Goal: Information Seeking & Learning: Check status

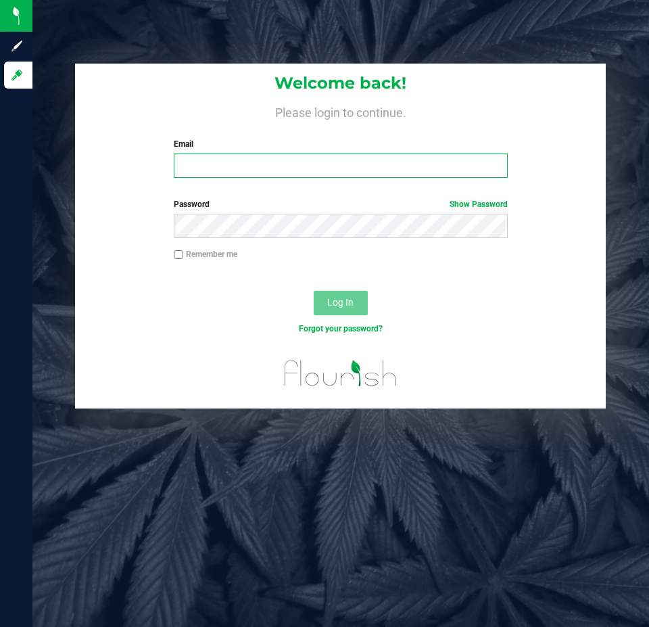
click at [327, 172] on input "Email" at bounding box center [340, 165] width 333 height 24
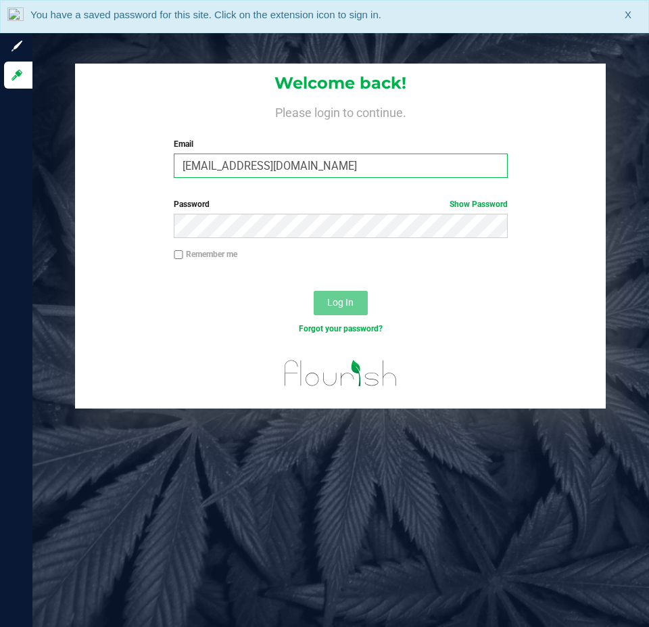
type input "Ebell@liveparallel.com"
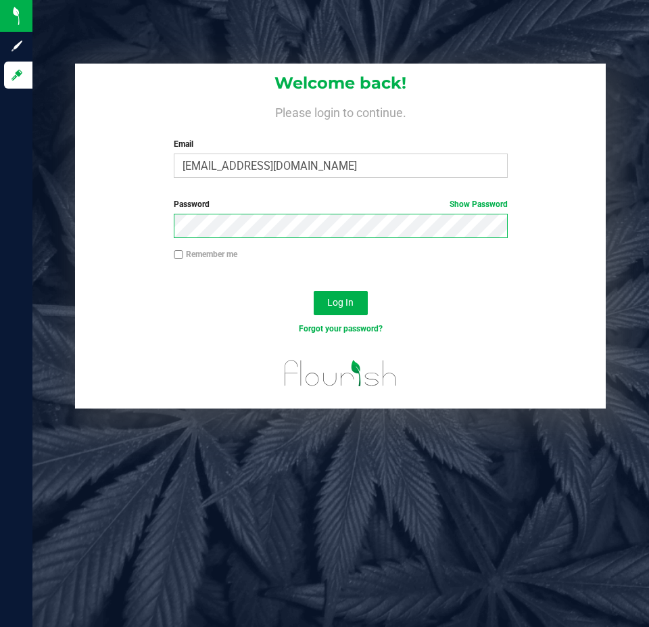
click at [314, 291] on button "Log In" at bounding box center [341, 303] width 54 height 24
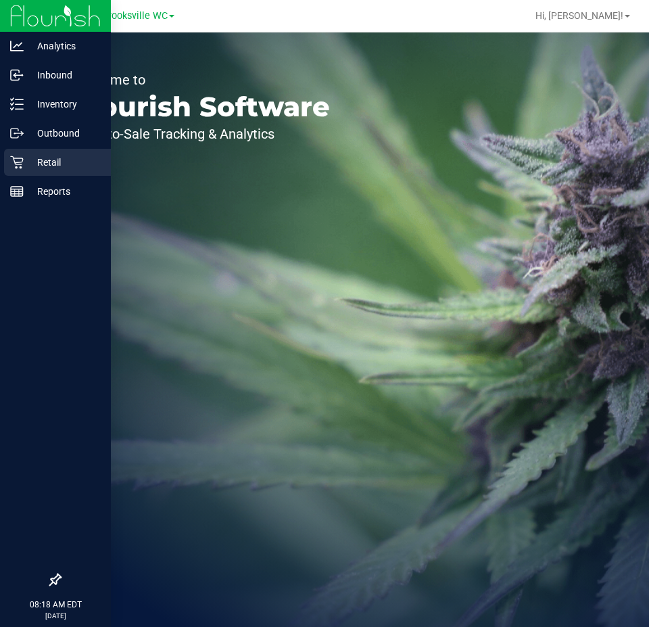
click at [47, 151] on div "Retail" at bounding box center [57, 162] width 107 height 27
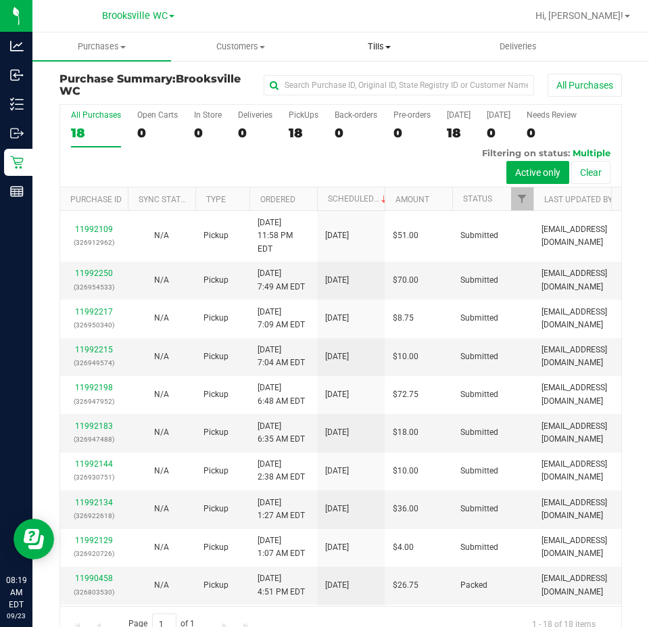
click at [375, 45] on span "Tills" at bounding box center [378, 47] width 137 height 12
click at [365, 87] on span "Manage tills" at bounding box center [355, 81] width 91 height 11
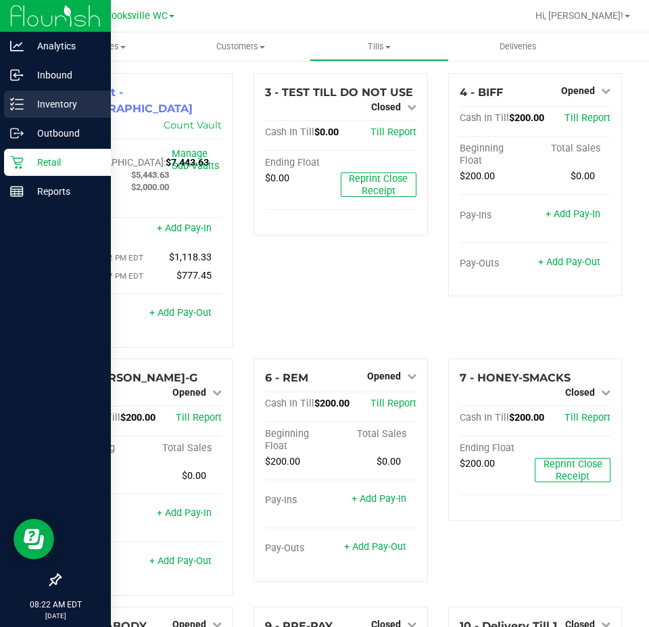
click at [57, 104] on p "Inventory" at bounding box center [64, 104] width 81 height 16
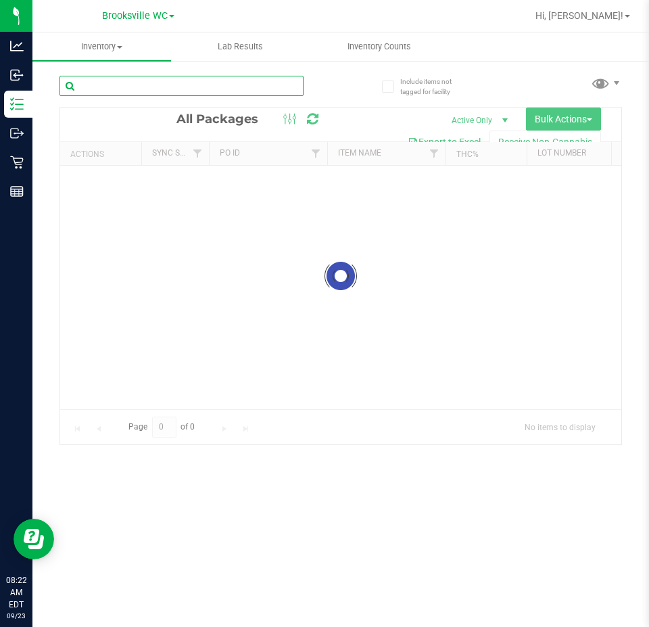
click at [218, 87] on input "text" at bounding box center [181, 86] width 244 height 20
paste input "SN250728DC1-0804"
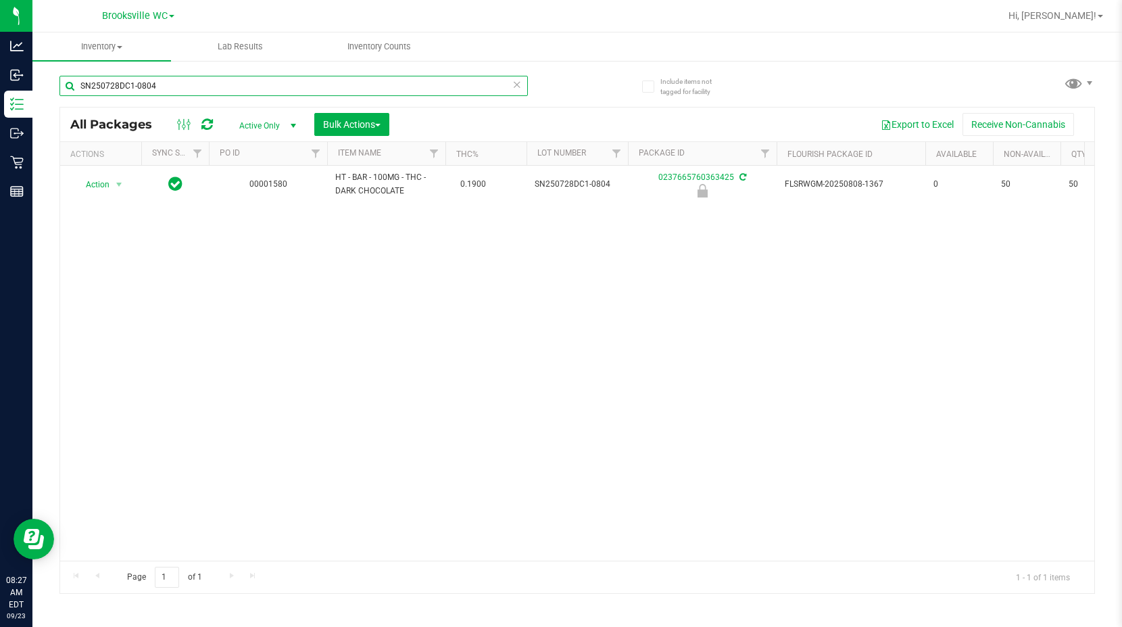
type input "SN250728DC1-0804"
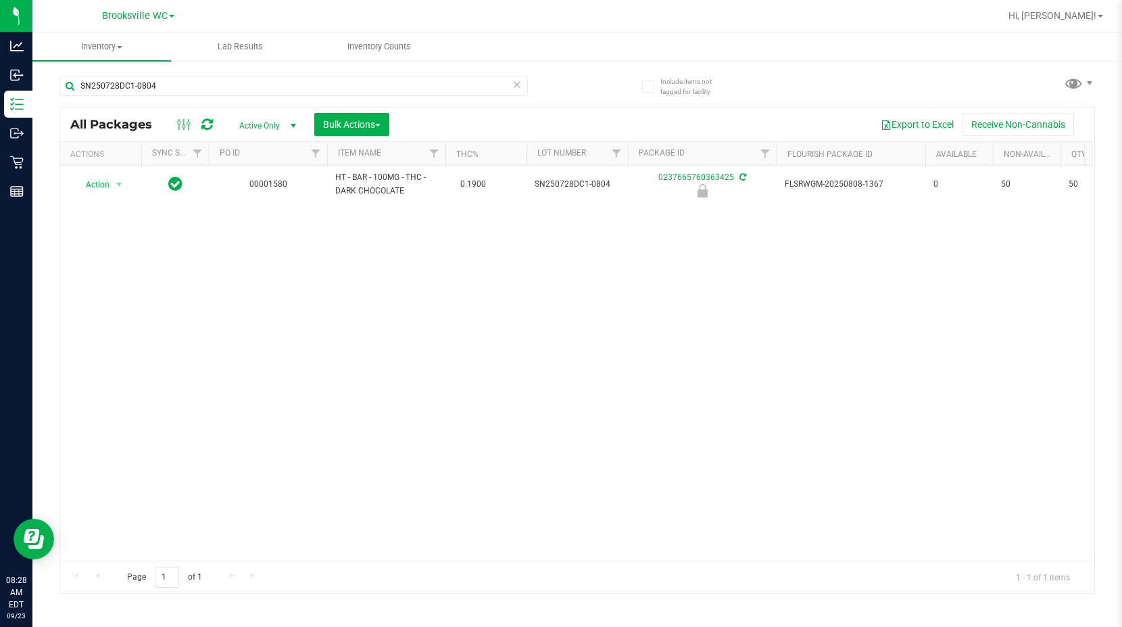
click at [134, 300] on div "Action Action Edit attributes Global inventory Locate package Package audit log…" at bounding box center [577, 363] width 1034 height 395
click at [235, 222] on div "Action Action Edit attributes Global inventory Locate package Package audit log…" at bounding box center [577, 363] width 1034 height 395
click at [301, 276] on div "Action Action Edit attributes Global inventory Locate package Package audit log…" at bounding box center [577, 363] width 1034 height 395
